Goal: Find specific page/section: Locate item on page

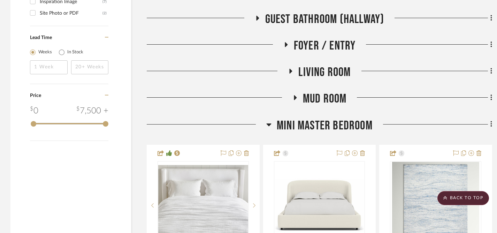
scroll to position [1172, 0]
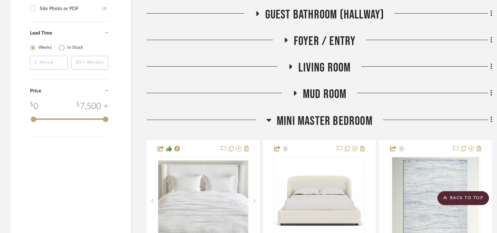
click at [290, 65] on icon at bounding box center [290, 66] width 3 height 5
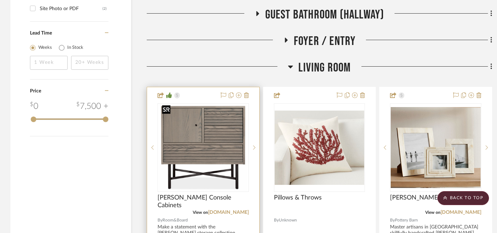
click at [205, 139] on img "0" at bounding box center [203, 147] width 88 height 87
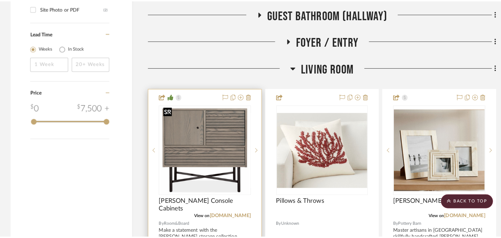
scroll to position [0, 0]
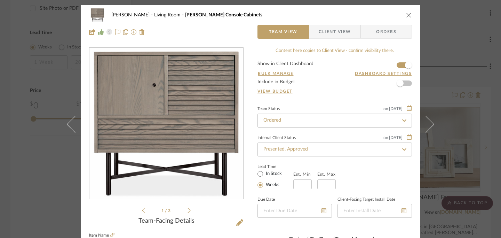
click at [364, 15] on icon "close" at bounding box center [409, 15] width 6 height 6
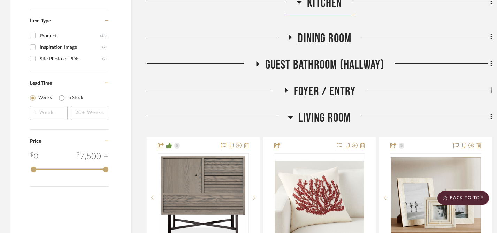
scroll to position [1226, 0]
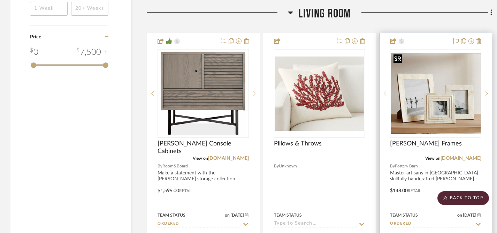
click at [364, 108] on img "0" at bounding box center [435, 93] width 90 height 81
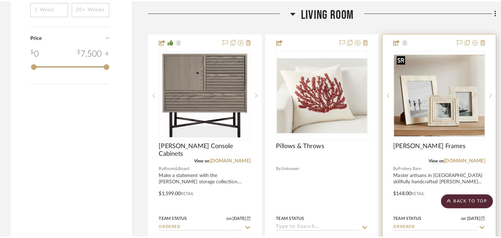
scroll to position [0, 0]
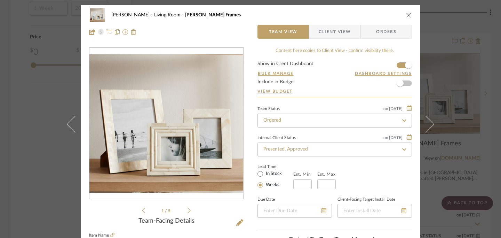
click at [188, 212] on icon at bounding box center [189, 210] width 3 height 6
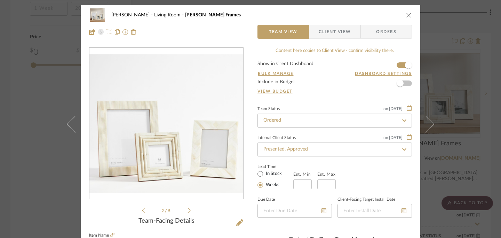
click at [188, 212] on icon at bounding box center [189, 210] width 3 height 6
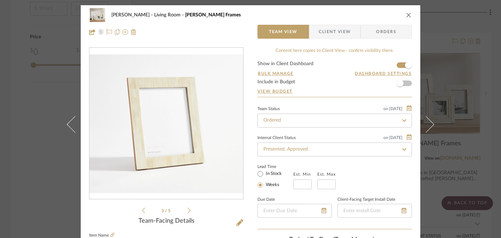
click at [188, 212] on icon at bounding box center [189, 210] width 3 height 6
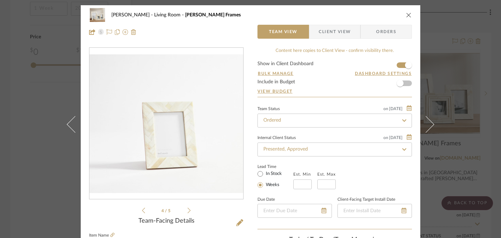
click at [188, 212] on icon at bounding box center [189, 210] width 3 height 6
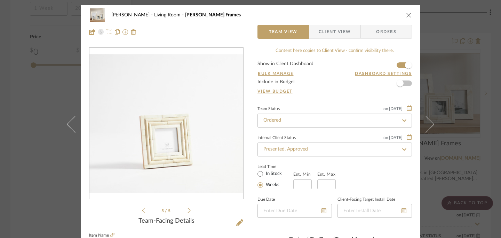
click at [188, 212] on icon at bounding box center [189, 210] width 3 height 6
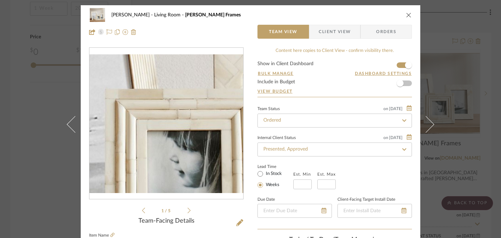
click at [165, 134] on img "0" at bounding box center [166, 123] width 154 height 139
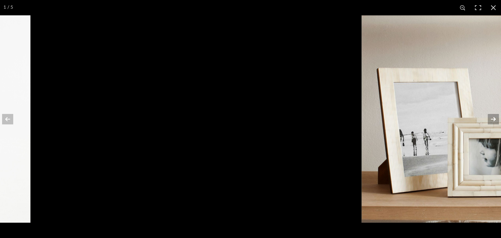
click at [364, 117] on button at bounding box center [489, 119] width 24 height 35
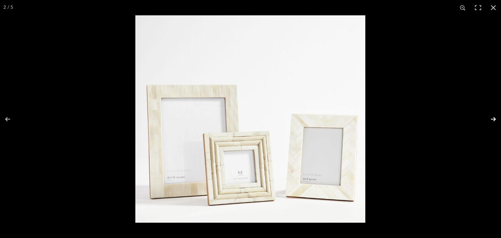
click at [364, 119] on button at bounding box center [489, 119] width 24 height 35
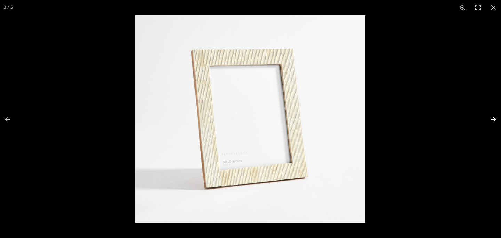
click at [364, 118] on button at bounding box center [489, 119] width 24 height 35
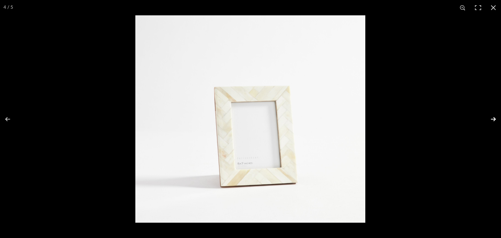
click at [364, 118] on button at bounding box center [489, 119] width 24 height 35
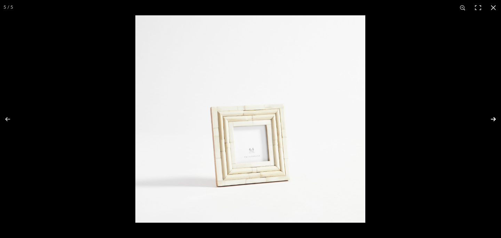
click at [364, 118] on button at bounding box center [489, 119] width 24 height 35
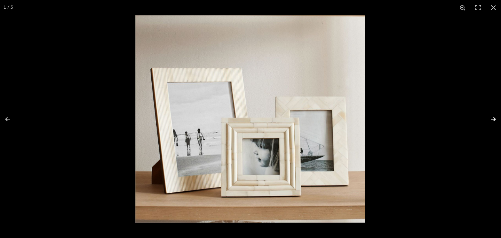
click at [364, 118] on button at bounding box center [489, 119] width 24 height 35
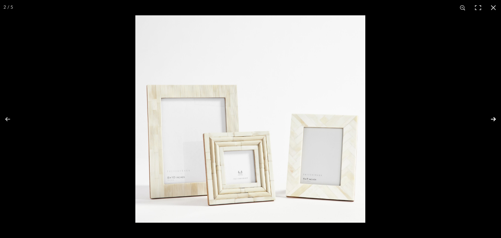
click at [364, 118] on button at bounding box center [489, 119] width 24 height 35
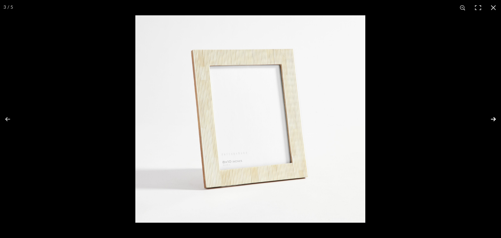
click at [364, 118] on button at bounding box center [489, 119] width 24 height 35
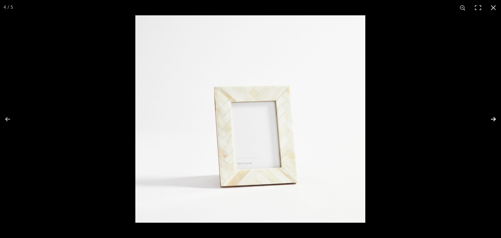
click at [364, 118] on button at bounding box center [489, 119] width 24 height 35
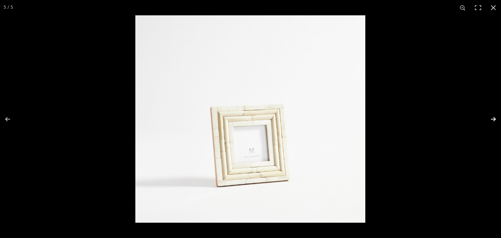
click at [364, 118] on button at bounding box center [489, 119] width 24 height 35
